Goal: Use online tool/utility: Utilize a website feature to perform a specific function

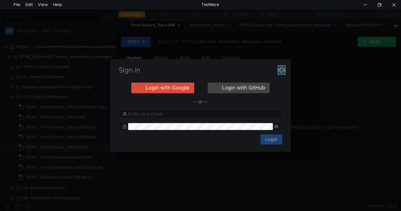
click at [284, 70] on icon "button" at bounding box center [282, 70] width 6 height 6
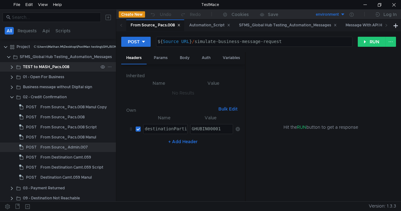
click at [12, 66] on clr-icon at bounding box center [11, 67] width 5 height 5
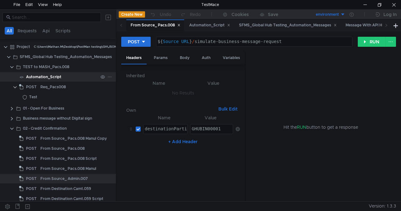
click at [41, 77] on div "Automation_Script" at bounding box center [43, 76] width 35 height 9
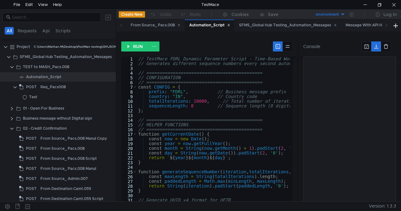
type textarea "totalIterations: 10000, // Total number of iterations for performance test"
click at [198, 100] on div "// TestMace FDRL Dynamic Parameter Script - Time-Based Working Version // Gener…" at bounding box center [315, 131] width 356 height 151
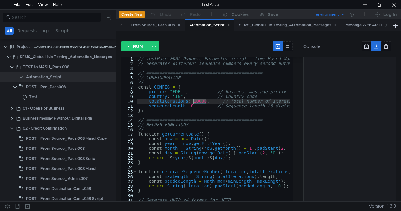
click at [198, 100] on div "// TestMace FDRL Dynamic Parameter Script - Time-Based Working Version // Gener…" at bounding box center [315, 131] width 356 height 151
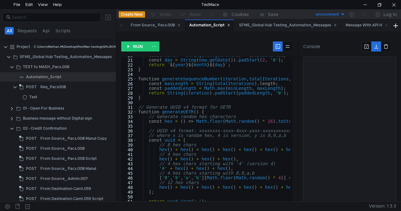
scroll to position [93, 0]
click at [70, 146] on div "From Source_ Pacs.008" at bounding box center [62, 148] width 44 height 9
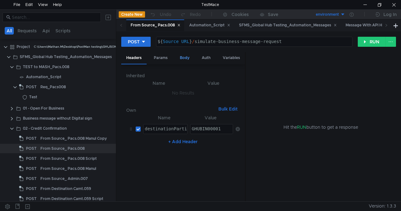
click at [186, 55] on div "Body" at bounding box center [185, 58] width 20 height 12
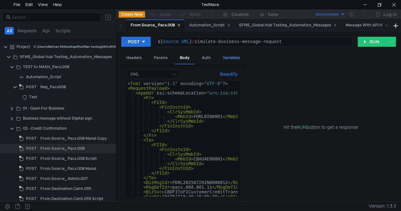
click at [234, 59] on div "Variables" at bounding box center [231, 58] width 27 height 12
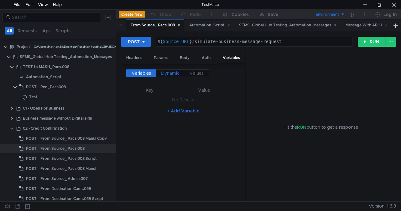
click at [165, 70] on span "Dynamic" at bounding box center [170, 73] width 19 height 6
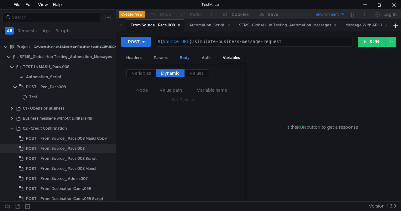
click at [184, 59] on div "Body" at bounding box center [185, 58] width 20 height 12
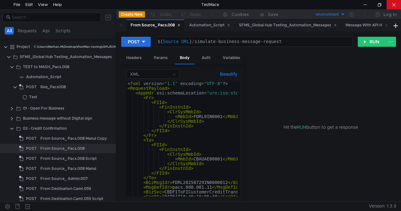
click at [387, 4] on div at bounding box center [394, 4] width 14 height 9
